Goal: Contribute content: Add original content to the website for others to see

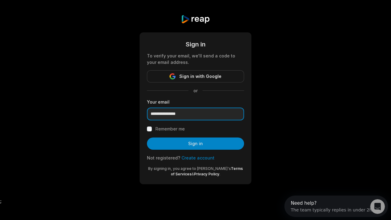
type input "**********"
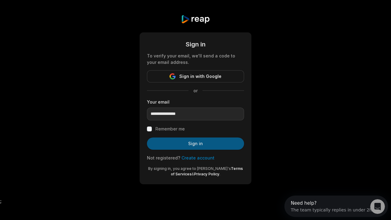
click at [168, 143] on button "Sign in" at bounding box center [195, 143] width 97 height 12
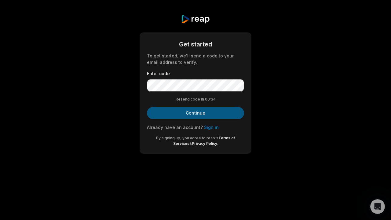
click at [189, 112] on button "Continue" at bounding box center [195, 113] width 97 height 12
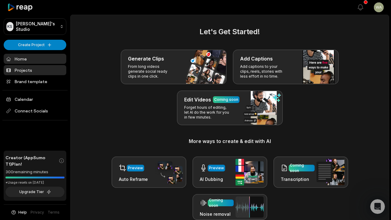
click at [43, 73] on link "Projects" at bounding box center [35, 70] width 63 height 10
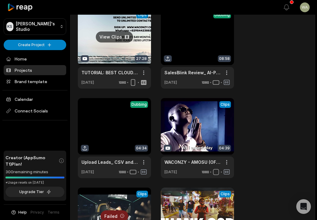
scroll to position [152, 0]
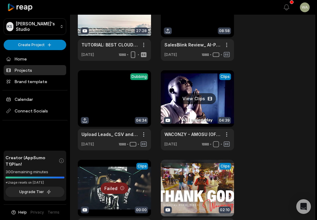
click at [174, 110] on link at bounding box center [197, 110] width 73 height 80
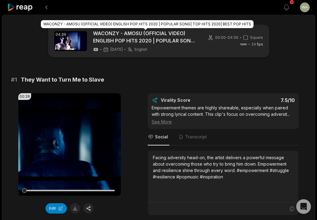
click at [183, 37] on link "WACONZY - AMOSU (OFFICIAL VIDEO) ENGLISH POP HITS 2020 | POPULAR SONG| TOP HITS…" at bounding box center [145, 37] width 105 height 15
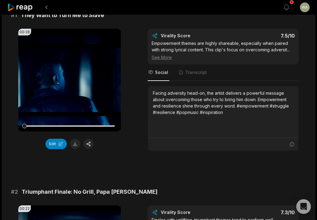
scroll to position [67, 0]
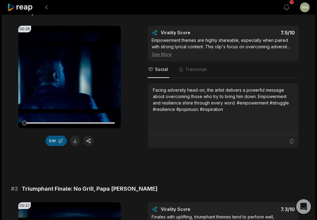
click at [53, 143] on button "Edit" at bounding box center [56, 141] width 21 height 10
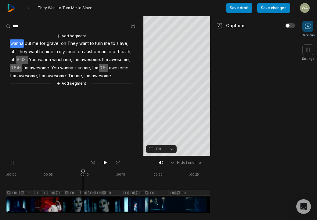
click at [83, 183] on div at bounding box center [111, 191] width 211 height 44
click at [309, 49] on icon at bounding box center [308, 50] width 6 height 6
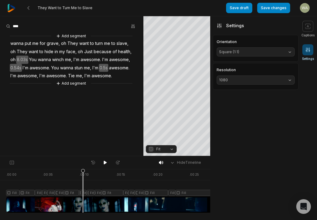
click at [309, 49] on icon at bounding box center [308, 50] width 6 height 6
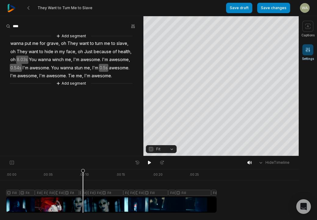
click at [309, 49] on icon at bounding box center [308, 50] width 6 height 6
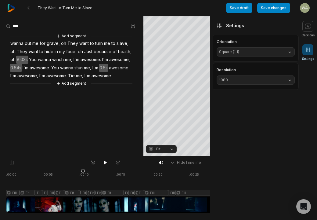
click at [277, 52] on span "Square (1:1)" at bounding box center [251, 51] width 64 height 5
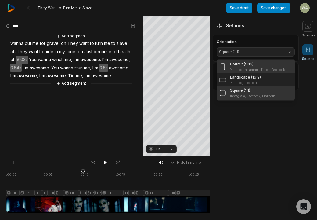
click at [268, 64] on div "Portrait (9:16)" at bounding box center [257, 63] width 55 height 5
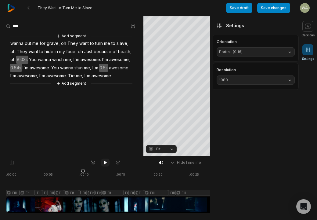
click at [106, 161] on icon at bounding box center [105, 162] width 5 height 5
drag, startPoint x: 96, startPoint y: 171, endPoint x: 89, endPoint y: 171, distance: 6.4
click at [89, 171] on icon at bounding box center [90, 192] width 4 height 46
click at [285, 8] on button "Save changes" at bounding box center [273, 8] width 33 height 10
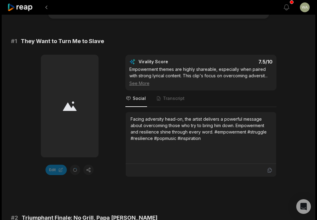
scroll to position [48, 0]
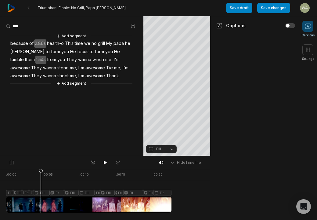
click at [17, 192] on div at bounding box center [89, 191] width 166 height 44
click at [19, 193] on div at bounding box center [89, 191] width 166 height 44
click at [11, 194] on div at bounding box center [89, 191] width 166 height 44
click at [175, 163] on icon at bounding box center [172, 162] width 5 height 5
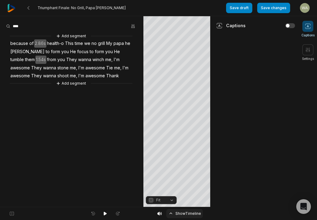
click at [174, 210] on button "Show Timeline" at bounding box center [184, 213] width 37 height 9
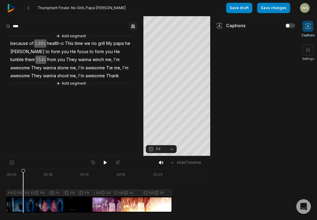
click at [134, 25] on icon "button" at bounding box center [133, 26] width 5 height 5
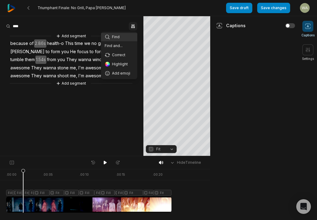
click at [134, 25] on icon "button" at bounding box center [133, 26] width 5 height 5
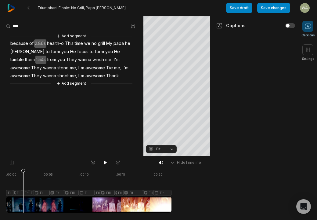
click at [102, 42] on span "grill" at bounding box center [101, 43] width 8 height 8
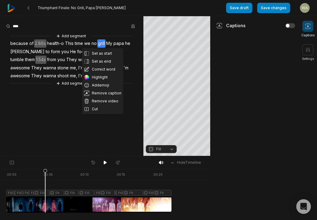
click at [55, 86] on aside "Set as start Set as end Correct word Highlight Add emoji Remove caption Remove …" at bounding box center [72, 86] width 144 height 140
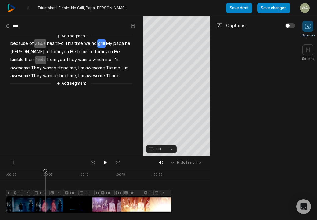
click at [113, 60] on span "I'm" at bounding box center [116, 60] width 7 height 8
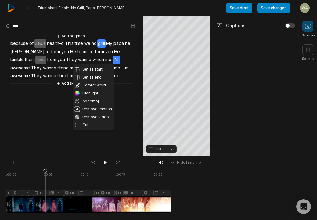
click at [105, 59] on span "me," at bounding box center [109, 60] width 9 height 8
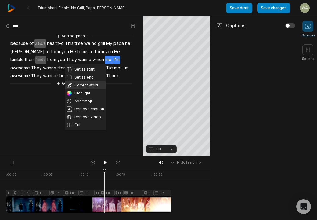
click at [66, 84] on button "Correct word" at bounding box center [85, 85] width 41 height 8
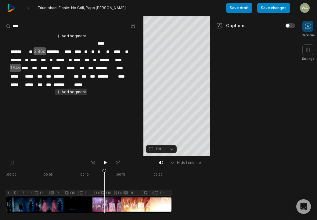
click at [63, 89] on button "Add segment" at bounding box center [71, 92] width 32 height 7
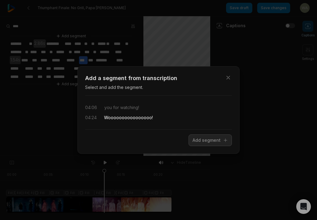
click at [124, 112] on div "04:06 you for watching! 04:24 Woooooooooooooooo!" at bounding box center [158, 112] width 147 height 24
click at [132, 109] on span "watching!" at bounding box center [129, 107] width 20 height 6
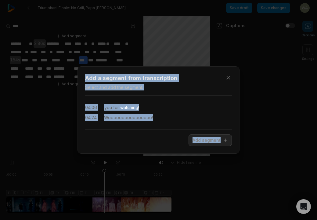
drag, startPoint x: 134, startPoint y: 109, endPoint x: 144, endPoint y: 108, distance: 9.9
click at [134, 109] on span "watching!" at bounding box center [129, 107] width 20 height 6
click at [144, 108] on div "04:06 you for watching!" at bounding box center [158, 107] width 147 height 6
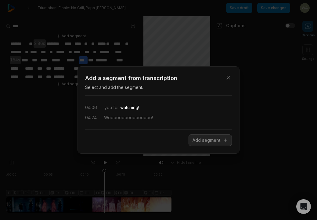
click at [144, 108] on div "04:06 you for watching!" at bounding box center [158, 107] width 147 height 6
click at [133, 109] on span "watching!" at bounding box center [129, 107] width 20 height 6
drag, startPoint x: 143, startPoint y: 107, endPoint x: 109, endPoint y: 106, distance: 33.9
click at [109, 106] on div "04:06 you for watching!" at bounding box center [158, 107] width 147 height 6
click at [126, 103] on div "04:06 you for watching! 04:24 Woooooooooooooooo!" at bounding box center [158, 112] width 147 height 24
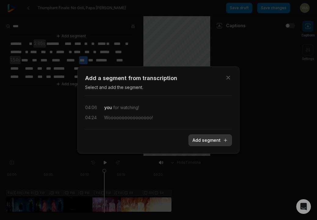
click at [202, 139] on button "Add segment" at bounding box center [210, 140] width 43 height 12
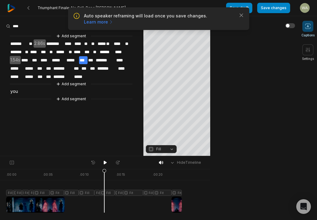
click at [76, 89] on div "Add segment ******* ** 2.86s ******** **** **** ** ** ***** ** **** ** ******* …" at bounding box center [72, 68] width 144 height 70
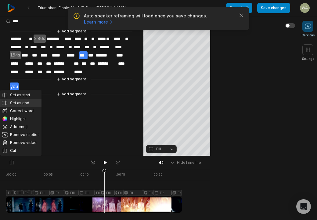
scroll to position [5, 0]
click at [24, 110] on button "Correct word" at bounding box center [20, 111] width 41 height 8
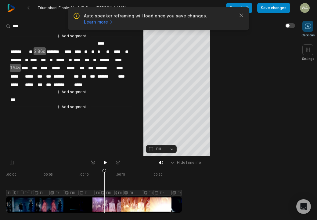
scroll to position [0, 0]
click at [20, 89] on div "Add segment ******* ** 2.86s ******** **** **** ** ** ***** ** **** ** ******* …" at bounding box center [72, 72] width 144 height 78
click at [16, 96] on span "***" at bounding box center [14, 100] width 9 height 8
drag, startPoint x: 20, startPoint y: 89, endPoint x: 9, endPoint y: 89, distance: 11.3
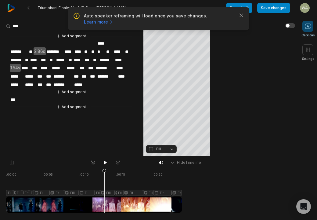
click at [9, 89] on div "Add segment ******* ** 2.86s ******** **** **** ** ** ***** ** **** ** ******* …" at bounding box center [72, 72] width 144 height 78
click at [20, 87] on div "Add segment ******* ** 2.86s ******** **** **** ** ** ***** ** **** ** ******* …" at bounding box center [72, 72] width 144 height 78
click at [14, 96] on span "***" at bounding box center [14, 100] width 9 height 8
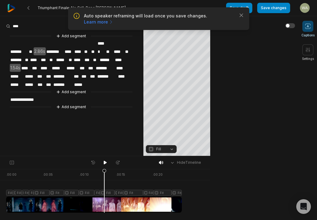
click at [38, 107] on aside "**********" at bounding box center [72, 86] width 144 height 140
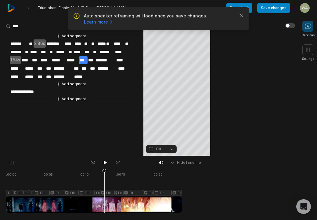
click at [292, 24] on button "button" at bounding box center [291, 25] width 10 height 5
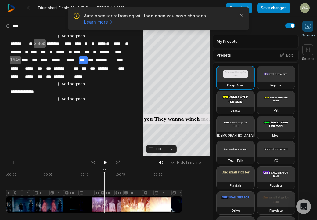
drag, startPoint x: 235, startPoint y: 99, endPoint x: 239, endPoint y: 100, distance: 4.1
click at [235, 99] on video at bounding box center [236, 98] width 38 height 15
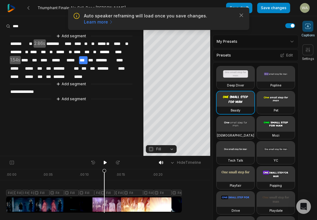
click at [240, 99] on video at bounding box center [236, 98] width 38 height 15
click at [266, 97] on video at bounding box center [276, 98] width 38 height 15
click at [237, 103] on video at bounding box center [236, 98] width 38 height 15
click at [108, 163] on button at bounding box center [105, 162] width 9 height 8
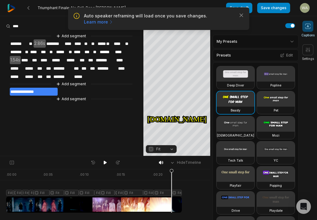
click at [168, 149] on button "Fit" at bounding box center [161, 149] width 31 height 8
click at [166, 141] on div "Fill" at bounding box center [161, 139] width 31 height 8
click at [289, 57] on button "Edit" at bounding box center [287, 55] width 16 height 8
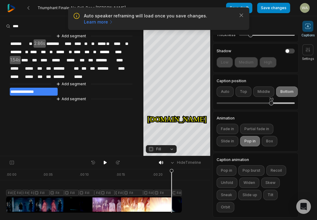
scroll to position [144, 0]
click at [133, 168] on div "Hide Timeline" at bounding box center [105, 162] width 210 height 13
click at [133, 175] on div at bounding box center [94, 191] width 176 height 44
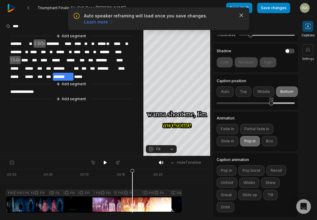
click at [243, 15] on icon "button" at bounding box center [242, 15] width 6 height 6
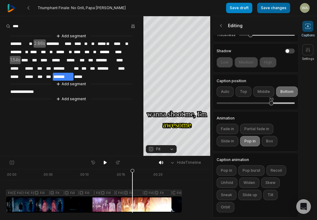
click at [266, 8] on button "Save changes" at bounding box center [273, 8] width 33 height 10
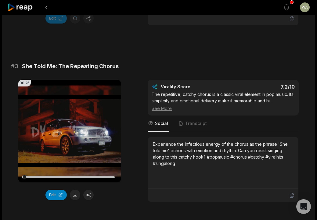
scroll to position [24, 0]
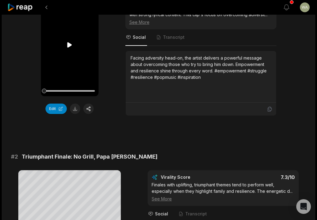
scroll to position [91, 0]
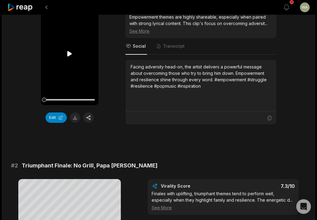
click at [69, 54] on icon at bounding box center [69, 53] width 5 height 5
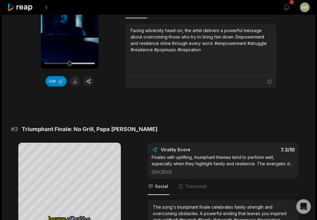
scroll to position [192, 0]
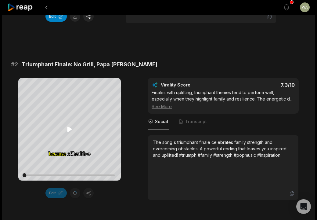
click at [70, 130] on icon at bounding box center [69, 128] width 5 height 5
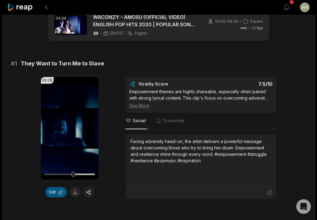
scroll to position [36, 0]
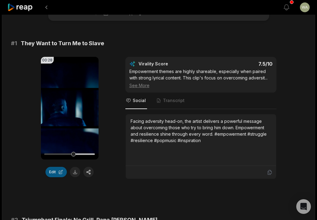
click at [62, 173] on button "Edit" at bounding box center [56, 172] width 21 height 10
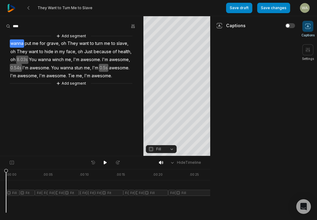
click at [36, 47] on span "me" at bounding box center [35, 43] width 7 height 8
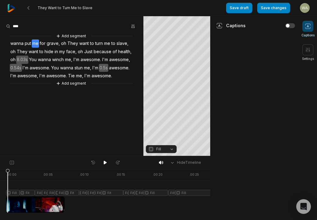
click at [85, 49] on span "Just" at bounding box center [88, 52] width 9 height 8
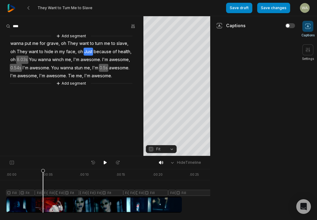
click at [91, 80] on span "awesome." at bounding box center [102, 76] width 22 height 8
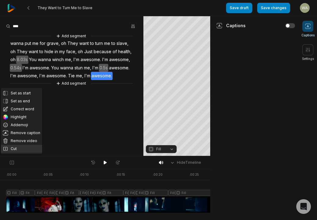
click at [28, 150] on button "Cut" at bounding box center [21, 149] width 41 height 8
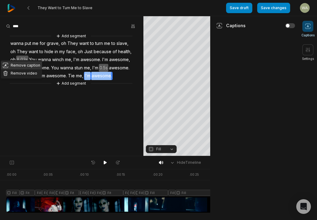
click at [31, 66] on button "Remove caption" at bounding box center [21, 65] width 41 height 8
click at [17, 75] on span "I'm" at bounding box center [13, 76] width 7 height 8
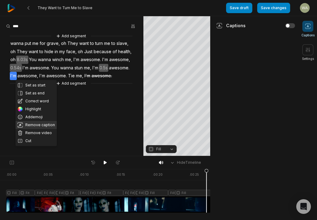
click at [46, 124] on button "Remove caption" at bounding box center [36, 125] width 41 height 8
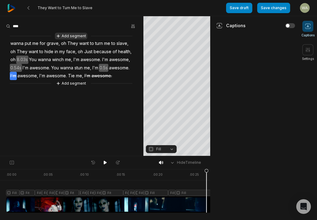
click at [72, 34] on button "Add segment" at bounding box center [71, 36] width 32 height 7
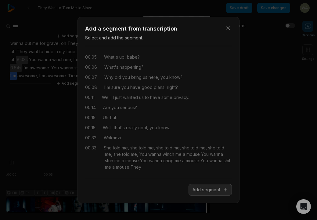
scroll to position [1, 0]
click at [182, 158] on span "a" at bounding box center [183, 160] width 4 height 6
click at [124, 57] on span "up," at bounding box center [122, 57] width 8 height 6
click at [109, 58] on span "What's" at bounding box center [111, 57] width 14 height 6
click at [207, 189] on button "Add segment" at bounding box center [210, 190] width 43 height 12
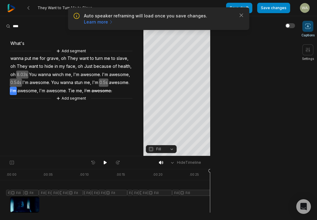
click at [22, 43] on span "What's" at bounding box center [17, 43] width 15 height 8
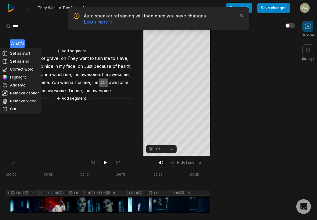
click at [23, 67] on button "Correct word" at bounding box center [20, 69] width 41 height 8
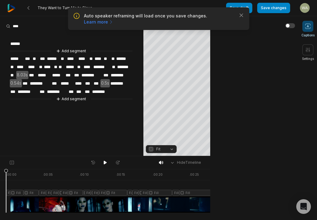
click at [18, 46] on span "******" at bounding box center [17, 44] width 15 height 8
click at [25, 59] on span "***" at bounding box center [28, 59] width 8 height 8
click at [20, 56] on span "*****" at bounding box center [17, 59] width 15 height 8
drag, startPoint x: 35, startPoint y: 99, endPoint x: 11, endPoint y: 59, distance: 46.6
click at [11, 59] on div "**********" at bounding box center [72, 68] width 144 height 70
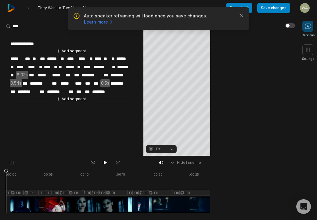
click at [66, 67] on span "*****" at bounding box center [70, 67] width 11 height 8
click at [65, 60] on span "**" at bounding box center [63, 59] width 6 height 8
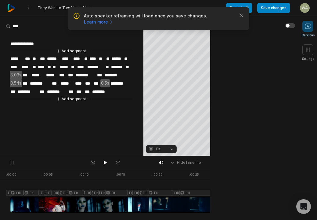
click at [105, 56] on span "**" at bounding box center [101, 59] width 7 height 8
click at [105, 59] on span "**" at bounding box center [101, 59] width 7 height 8
drag, startPoint x: 86, startPoint y: 81, endPoint x: 49, endPoint y: 50, distance: 49.0
click at [49, 50] on div "**********" at bounding box center [72, 68] width 144 height 70
drag, startPoint x: 75, startPoint y: 62, endPoint x: 116, endPoint y: 92, distance: 50.9
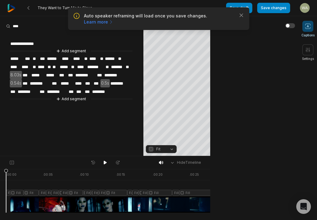
click at [116, 92] on div "**********" at bounding box center [72, 68] width 144 height 70
click at [92, 89] on span "***" at bounding box center [87, 92] width 7 height 8
click at [113, 90] on div "**********" at bounding box center [72, 68] width 144 height 70
click at [92, 89] on span "***" at bounding box center [87, 92] width 7 height 8
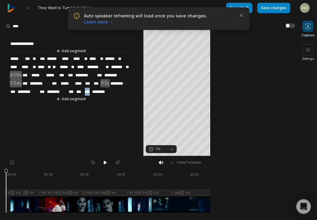
click at [92, 89] on span "***" at bounding box center [87, 92] width 7 height 8
click at [31, 53] on div "Add segment" at bounding box center [71, 51] width 123 height 7
click at [31, 58] on span "***" at bounding box center [28, 59] width 8 height 8
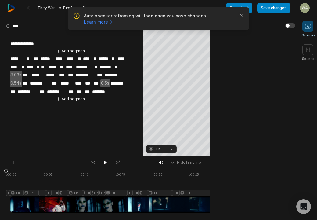
click at [21, 58] on span "*****" at bounding box center [17, 59] width 15 height 8
drag, startPoint x: 21, startPoint y: 58, endPoint x: 17, endPoint y: 58, distance: 4.3
click at [17, 58] on span "*****" at bounding box center [17, 59] width 15 height 8
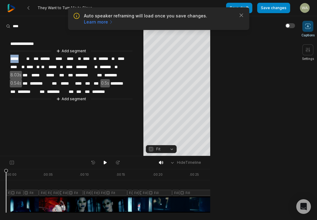
click at [13, 58] on span "*****" at bounding box center [17, 59] width 15 height 8
click at [14, 58] on span "*****" at bounding box center [17, 59] width 15 height 8
click at [16, 191] on div at bounding box center [113, 191] width 214 height 44
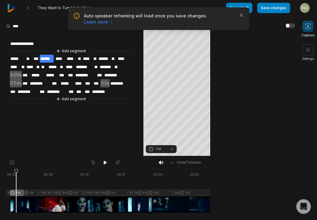
click at [9, 194] on div at bounding box center [113, 191] width 214 height 44
click at [14, 193] on div at bounding box center [113, 191] width 214 height 44
click at [19, 191] on div at bounding box center [113, 191] width 214 height 44
click at [19, 192] on icon at bounding box center [18, 191] width 4 height 44
click at [30, 192] on div at bounding box center [113, 191] width 214 height 44
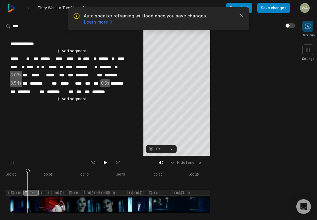
click at [28, 193] on div at bounding box center [113, 191] width 214 height 44
click at [24, 184] on div at bounding box center [113, 191] width 214 height 44
click at [19, 184] on div at bounding box center [113, 191] width 214 height 44
click at [34, 184] on div at bounding box center [113, 191] width 214 height 44
click at [31, 193] on div at bounding box center [113, 191] width 214 height 44
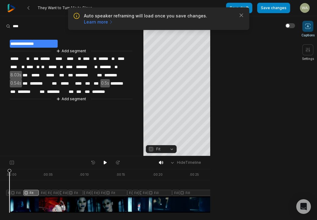
drag, startPoint x: 30, startPoint y: 172, endPoint x: 10, endPoint y: 171, distance: 20.5
click at [8, 173] on icon at bounding box center [10, 192] width 4 height 46
click at [292, 27] on button "button" at bounding box center [291, 25] width 10 height 5
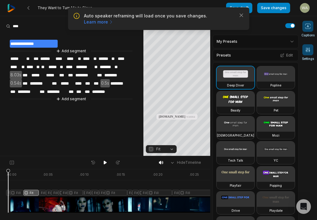
click at [306, 50] on icon at bounding box center [308, 50] width 6 height 6
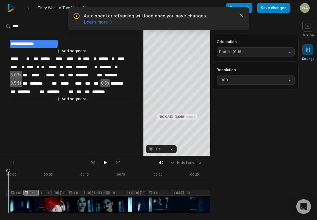
click at [307, 50] on icon at bounding box center [308, 50] width 4 height 4
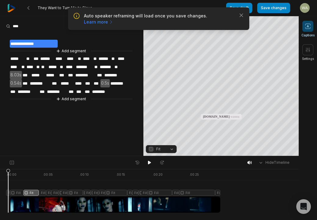
click at [310, 31] on span at bounding box center [308, 26] width 11 height 11
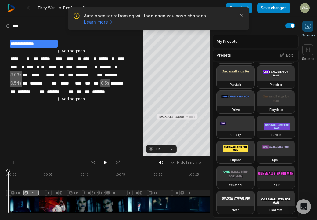
scroll to position [101, 0]
click at [265, 169] on video at bounding box center [276, 173] width 38 height 15
click at [241, 152] on video at bounding box center [236, 148] width 38 height 15
click at [269, 170] on video at bounding box center [276, 173] width 38 height 15
click at [240, 15] on icon "button" at bounding box center [242, 15] width 6 height 6
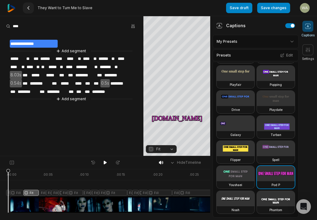
click at [29, 9] on 335 at bounding box center [29, 7] width 2 height 3
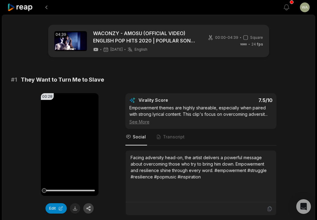
click at [90, 203] on button "button" at bounding box center [88, 208] width 10 height 10
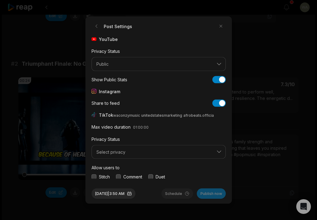
scroll to position [23, 0]
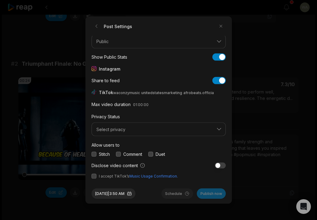
click at [191, 129] on span "Select privacy" at bounding box center [155, 128] width 116 height 5
click at [203, 127] on span "Select privacy" at bounding box center [155, 128] width 116 height 5
click at [125, 133] on button "Select privacy" at bounding box center [159, 129] width 134 height 14
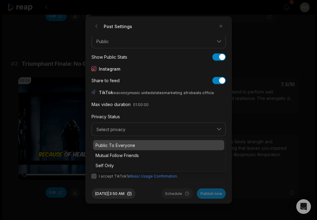
click at [118, 149] on div "Public To Everyone" at bounding box center [158, 145] width 131 height 10
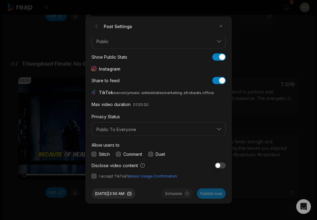
click at [96, 175] on button "button" at bounding box center [94, 176] width 5 height 5
click at [214, 193] on button "Publish now" at bounding box center [211, 193] width 29 height 10
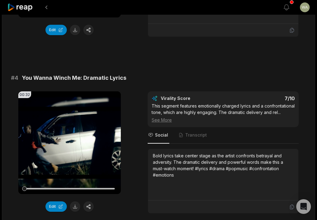
scroll to position [540, 0]
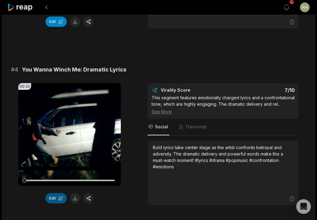
click at [59, 198] on button "Edit" at bounding box center [56, 198] width 21 height 10
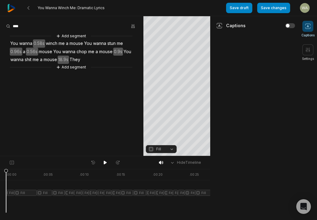
click at [293, 24] on button "button" at bounding box center [291, 25] width 10 height 5
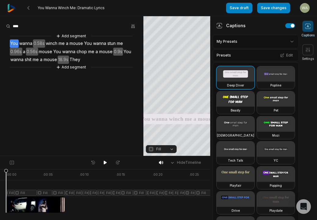
click at [241, 102] on video at bounding box center [236, 98] width 38 height 15
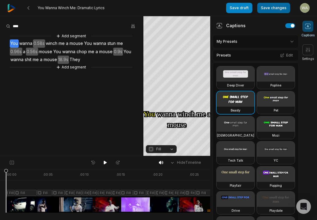
click at [283, 9] on button "Save changes" at bounding box center [273, 8] width 33 height 10
